Goal: Task Accomplishment & Management: Manage account settings

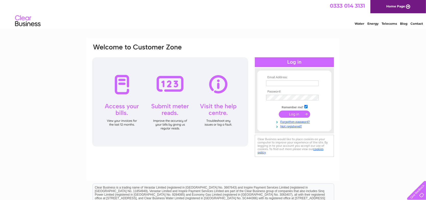
type input "lynn@dazzlingdogs.co.uk"
click at [297, 115] on input "submit" at bounding box center [294, 114] width 31 height 7
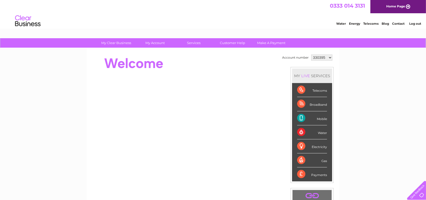
click at [330, 57] on select "330395 330401 446497 1048392" at bounding box center [321, 58] width 21 height 6
select select "446497"
click at [311, 55] on select "330395 330401 446497 1048392" at bounding box center [321, 58] width 21 height 6
click at [328, 57] on select "330395 330401 446497 1048392" at bounding box center [321, 58] width 21 height 6
select select "446497"
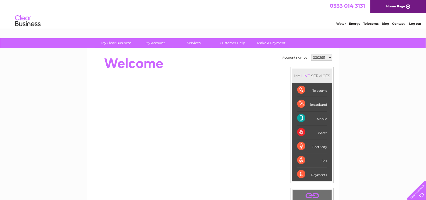
click at [311, 55] on select "330395 330401 446497 1048392" at bounding box center [321, 58] width 21 height 6
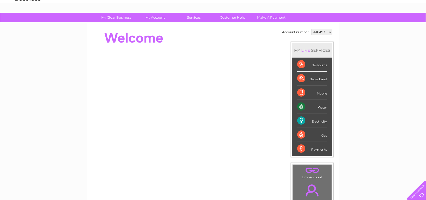
scroll to position [51, 0]
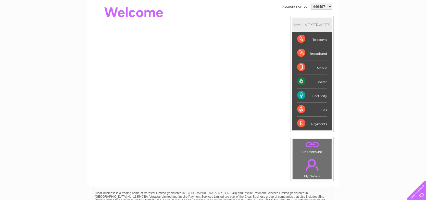
click at [311, 39] on div "Telecoms" at bounding box center [312, 39] width 30 height 14
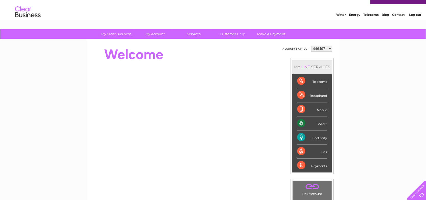
scroll to position [0, 0]
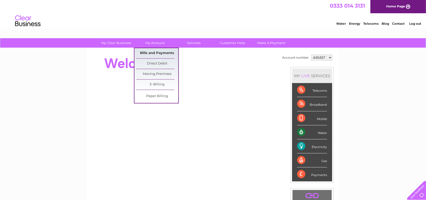
click at [156, 51] on link "Bills and Payments" at bounding box center [157, 53] width 42 height 10
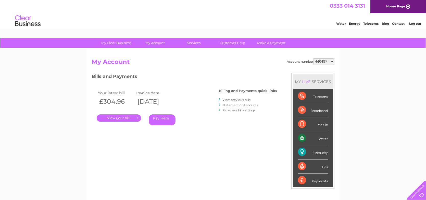
click at [128, 117] on link "." at bounding box center [119, 118] width 44 height 7
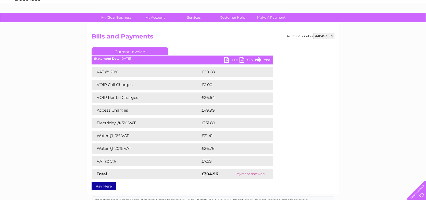
scroll to position [51, 0]
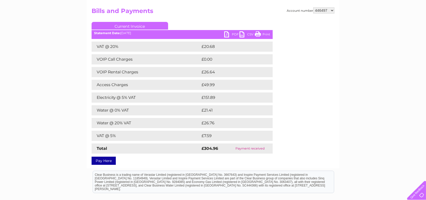
click at [232, 35] on link "PDF" at bounding box center [231, 34] width 15 height 7
